Goal: Transaction & Acquisition: Subscribe to service/newsletter

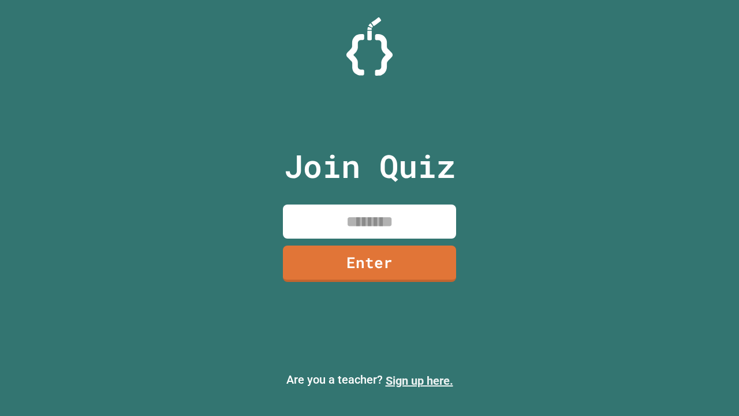
click at [419, 381] on link "Sign up here." at bounding box center [420, 381] width 68 height 14
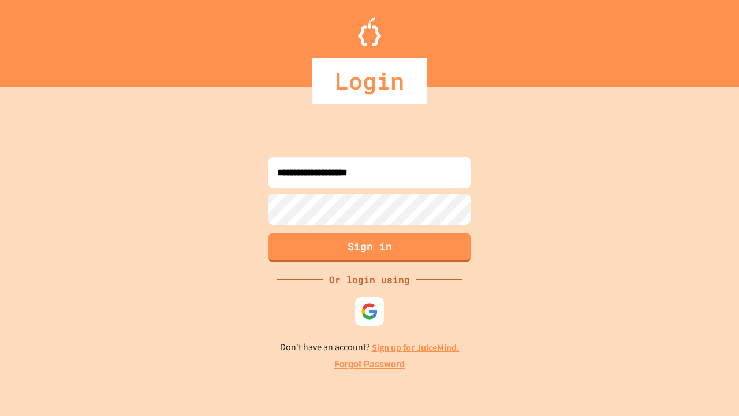
type input "**********"
